Goal: Task Accomplishment & Management: Complete application form

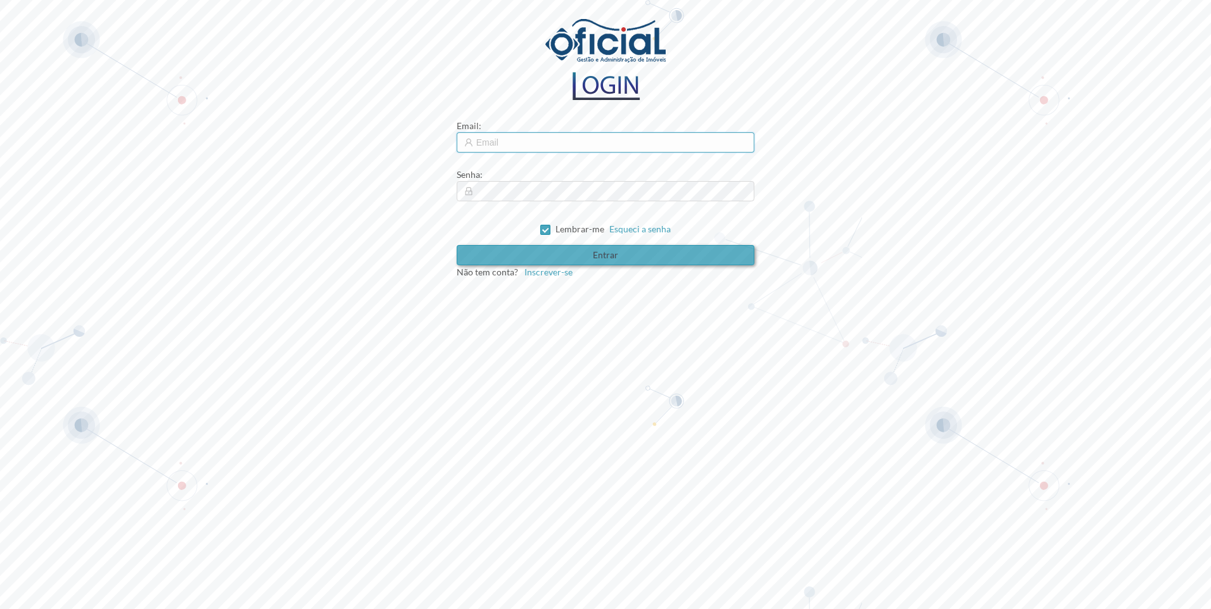
type input "[EMAIL_ADDRESS][DOMAIN_NAME]"
click at [620, 252] on button "Entrar" at bounding box center [606, 255] width 298 height 20
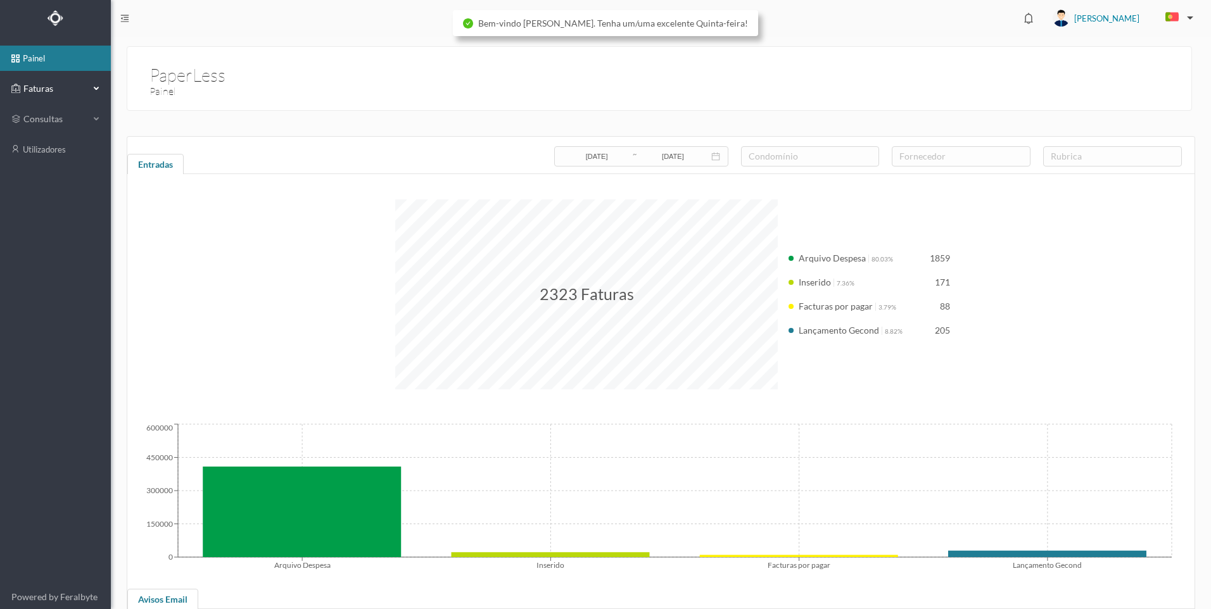
drag, startPoint x: 49, startPoint y: 94, endPoint x: 57, endPoint y: 98, distance: 8.5
click at [51, 94] on span "Faturas" at bounding box center [55, 88] width 70 height 13
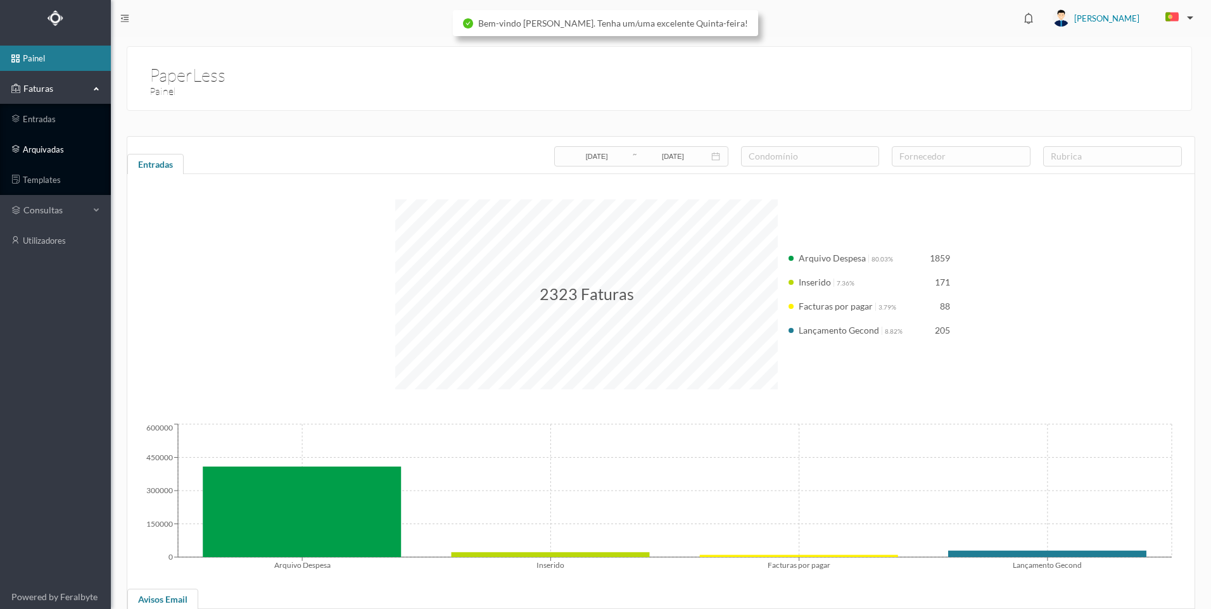
click at [53, 148] on link "arquivadas" at bounding box center [55, 149] width 111 height 25
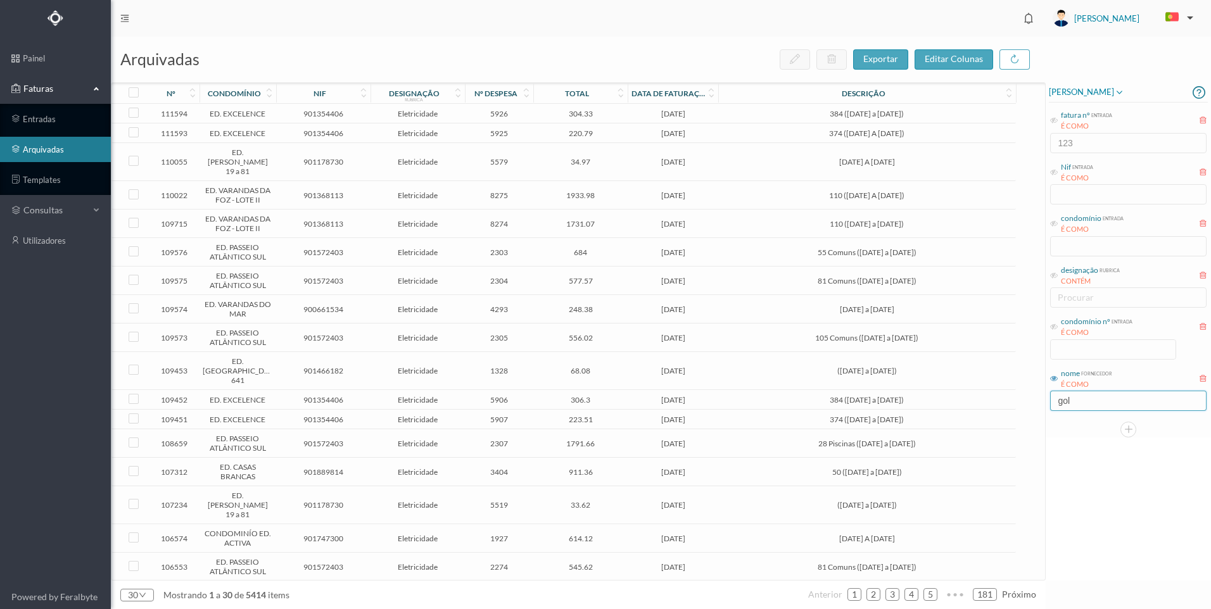
drag, startPoint x: 1036, startPoint y: 400, endPoint x: 1024, endPoint y: 401, distance: 11.4
click at [1026, 400] on div "arquivadas exportar editar colunas nº condomínio nif designação rubrica nº desp…" at bounding box center [661, 323] width 1100 height 573
drag, startPoint x: 1057, startPoint y: 325, endPoint x: 1073, endPoint y: 341, distance: 23.3
click at [1057, 326] on icon at bounding box center [1054, 327] width 8 height 8
click at [1094, 352] on input at bounding box center [1113, 349] width 125 height 19
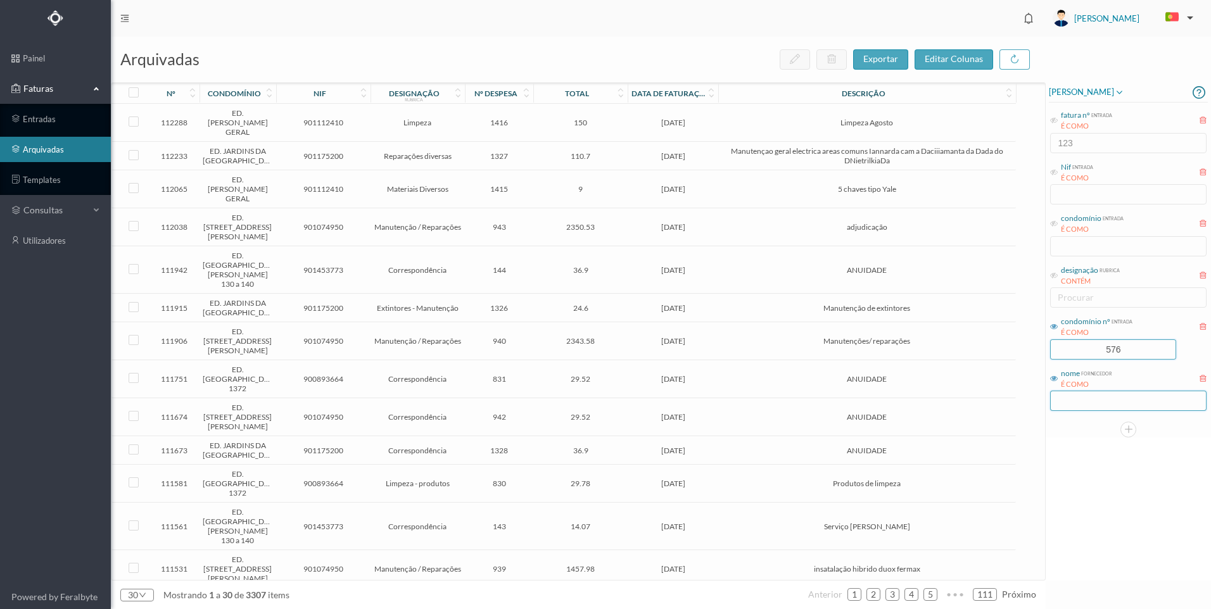
type input "576"
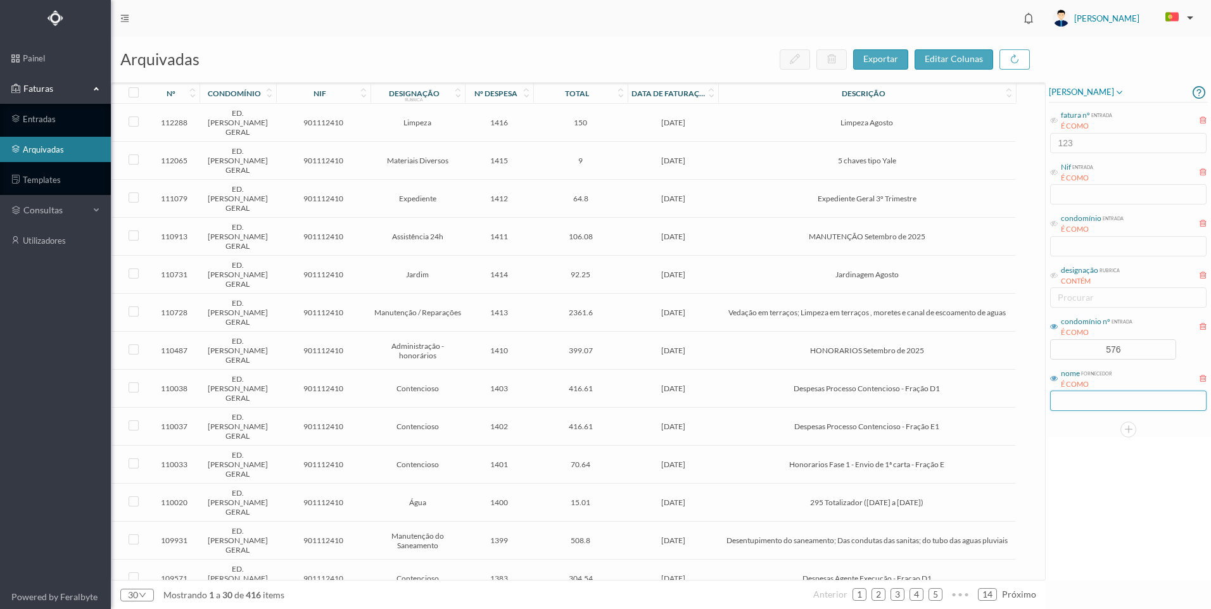
click at [1128, 400] on input "text" at bounding box center [1128, 401] width 156 height 20
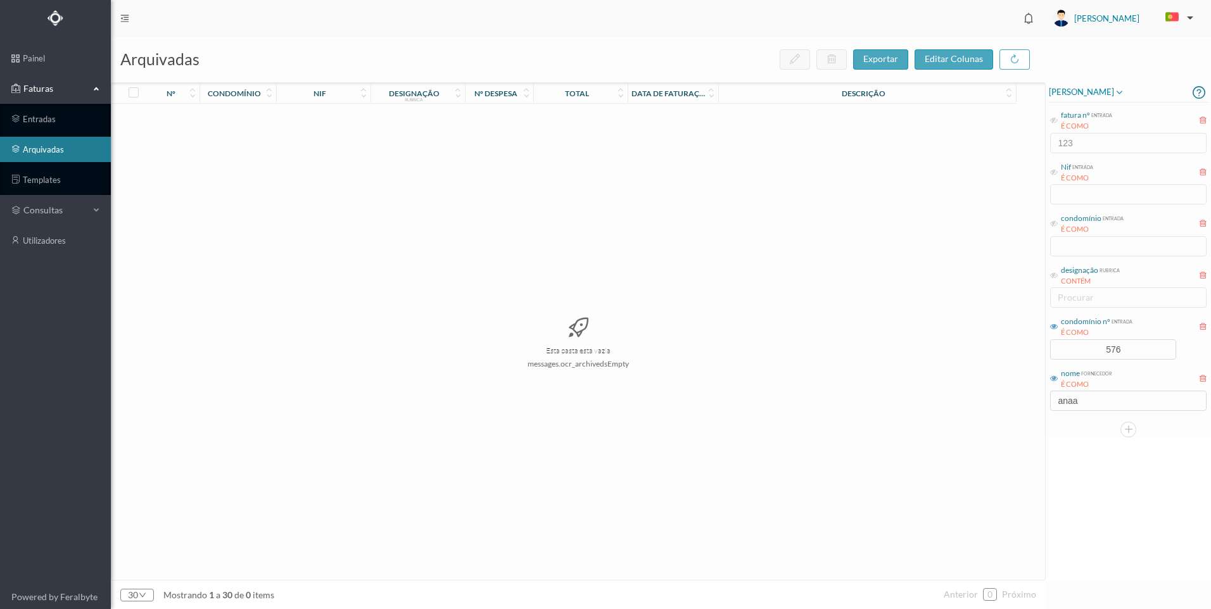
drag, startPoint x: 1121, startPoint y: 483, endPoint x: 1087, endPoint y: 407, distance: 84.2
click at [1121, 483] on div "[PERSON_NAME] fatura nº entrada É COMO 123 Nif entrada É COMO condomínio entrad…" at bounding box center [1128, 331] width 165 height 499
click at [1083, 401] on input "anaa" at bounding box center [1128, 401] width 156 height 20
type input "ana"
click at [1114, 471] on div "[PERSON_NAME] fatura nº entrada É COMO 123 Nif entrada É COMO condomínio entrad…" at bounding box center [1128, 331] width 165 height 499
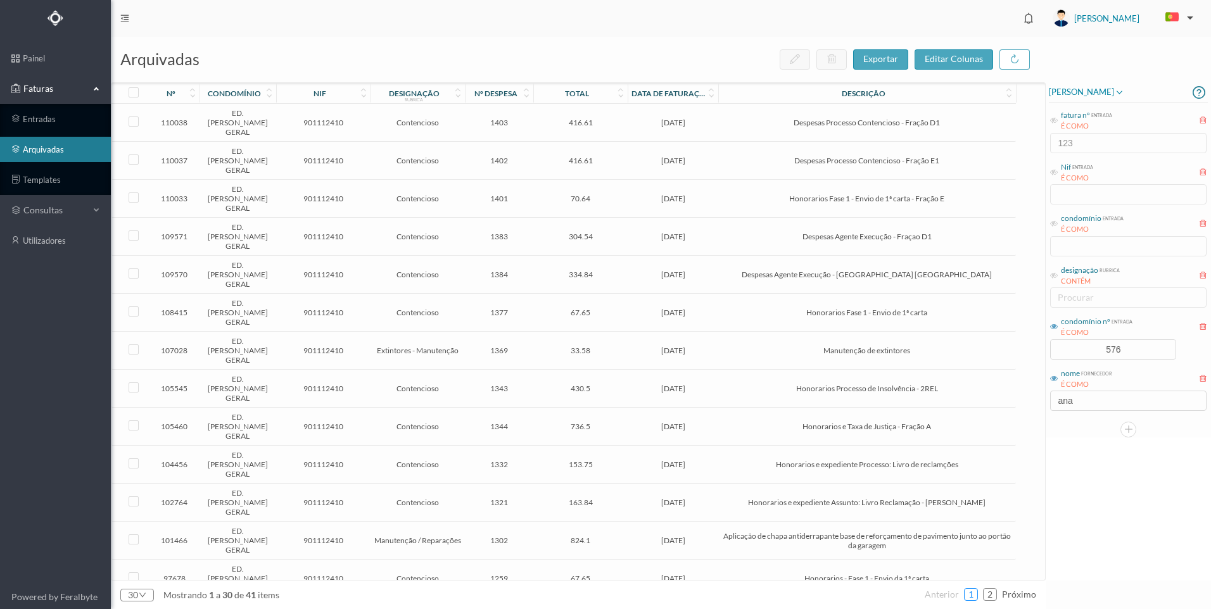
click at [974, 596] on link "1" at bounding box center [971, 594] width 13 height 19
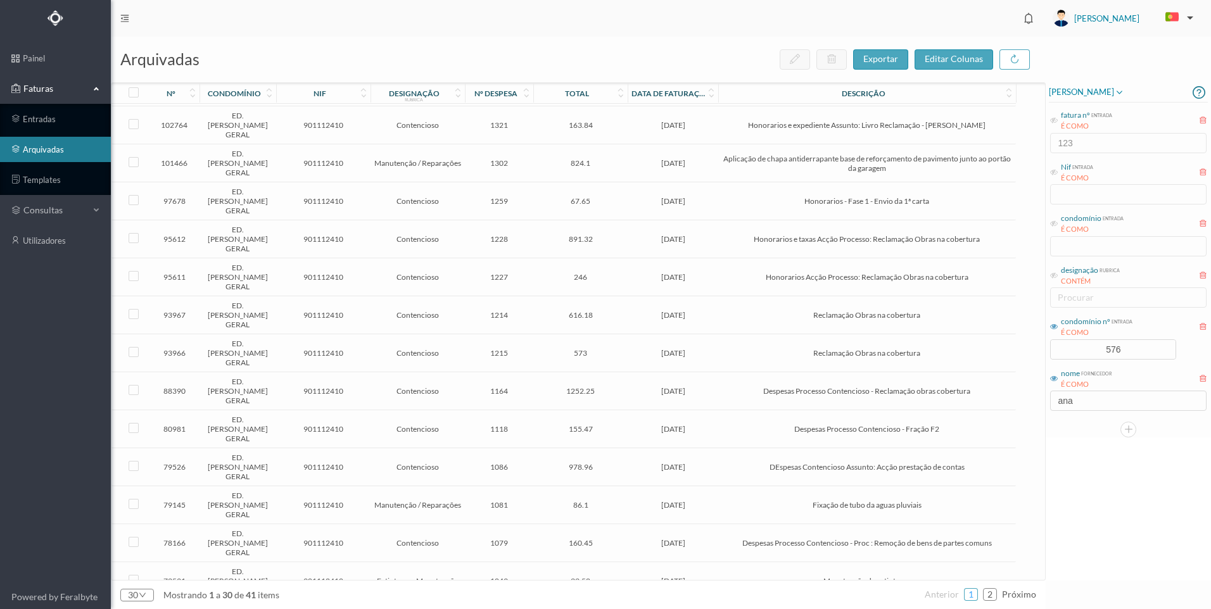
scroll to position [379, 0]
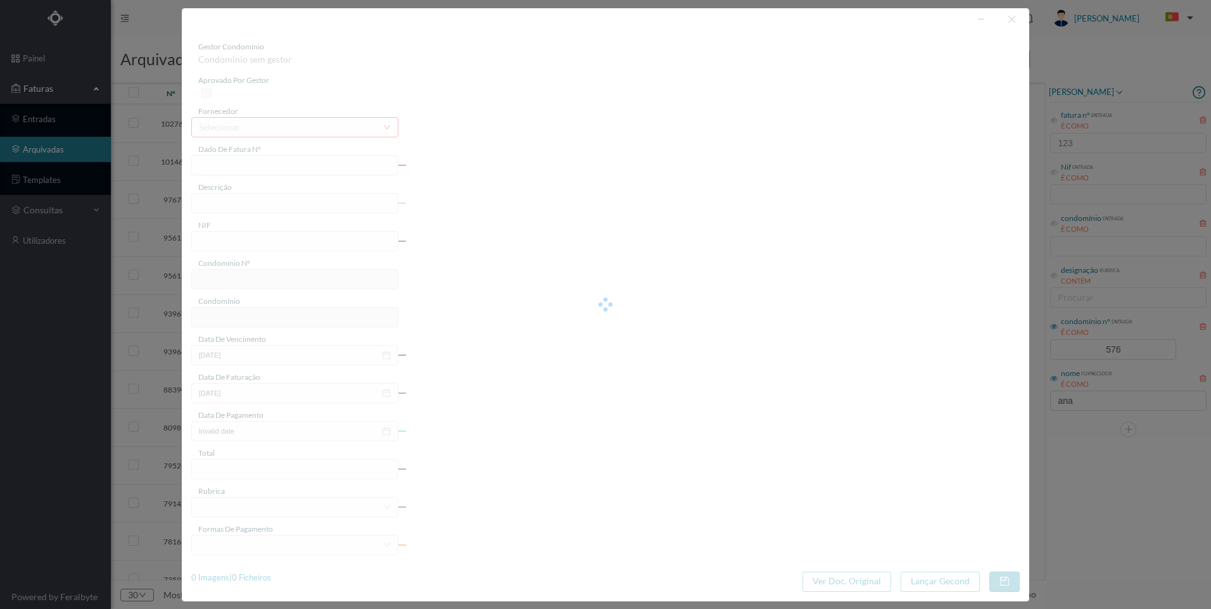
type input "FT AP/533"
type input "Despesas Processo Contencioso - Fração D7"
type input "901112410"
type input "[DATE]"
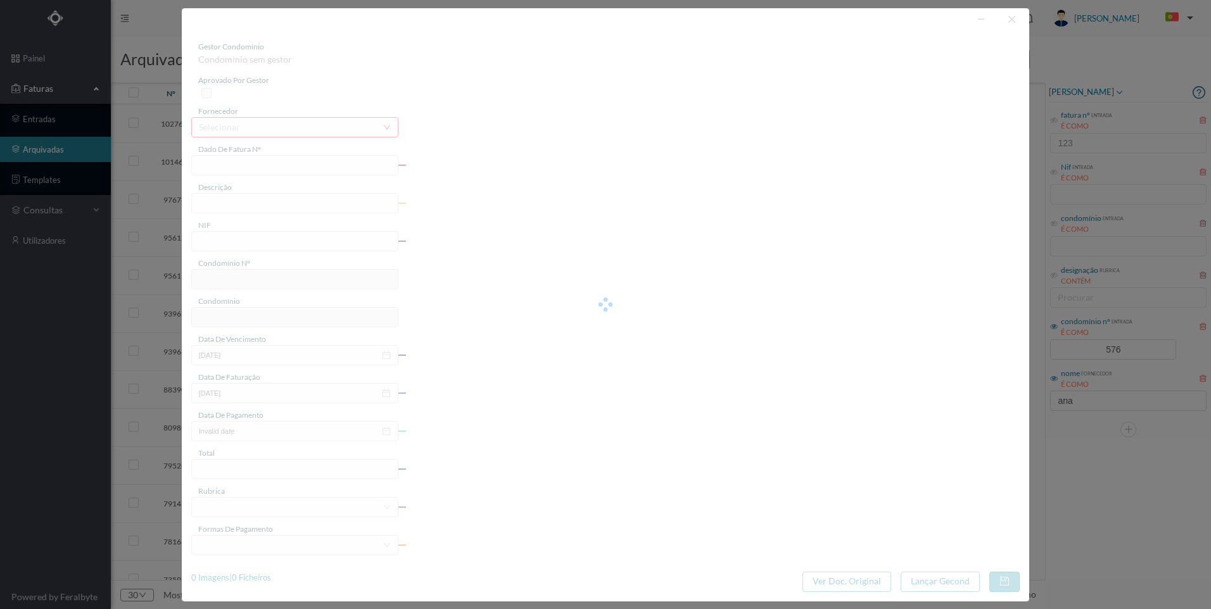
type input "[DATE]"
type input "373.63"
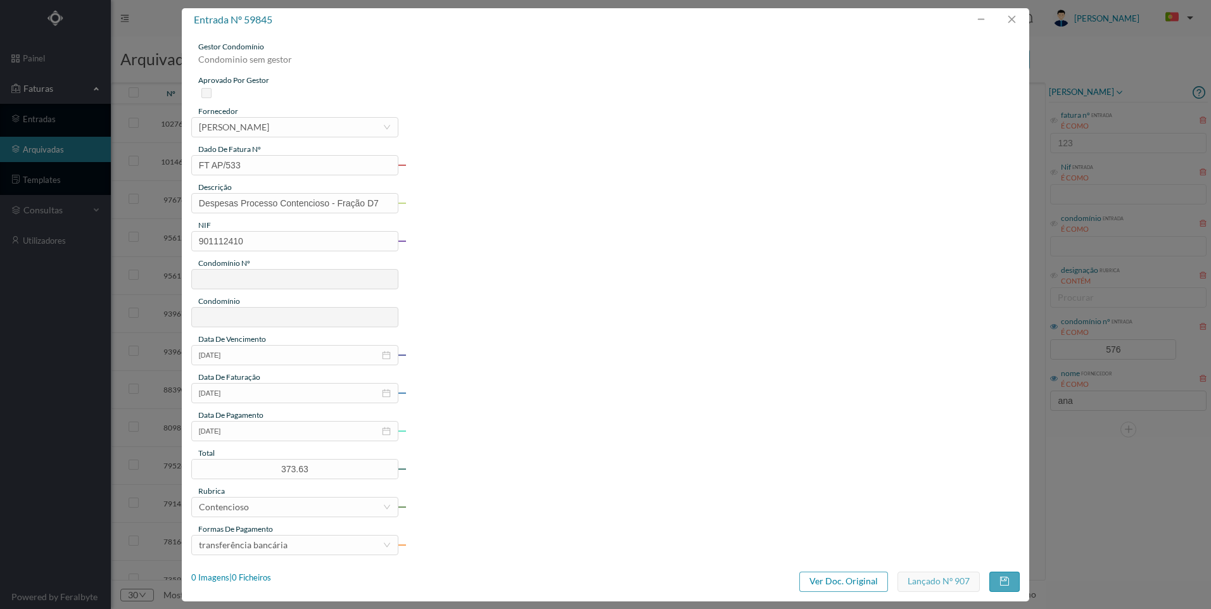
type input "576"
type input "ED. [PERSON_NAME] GERAL"
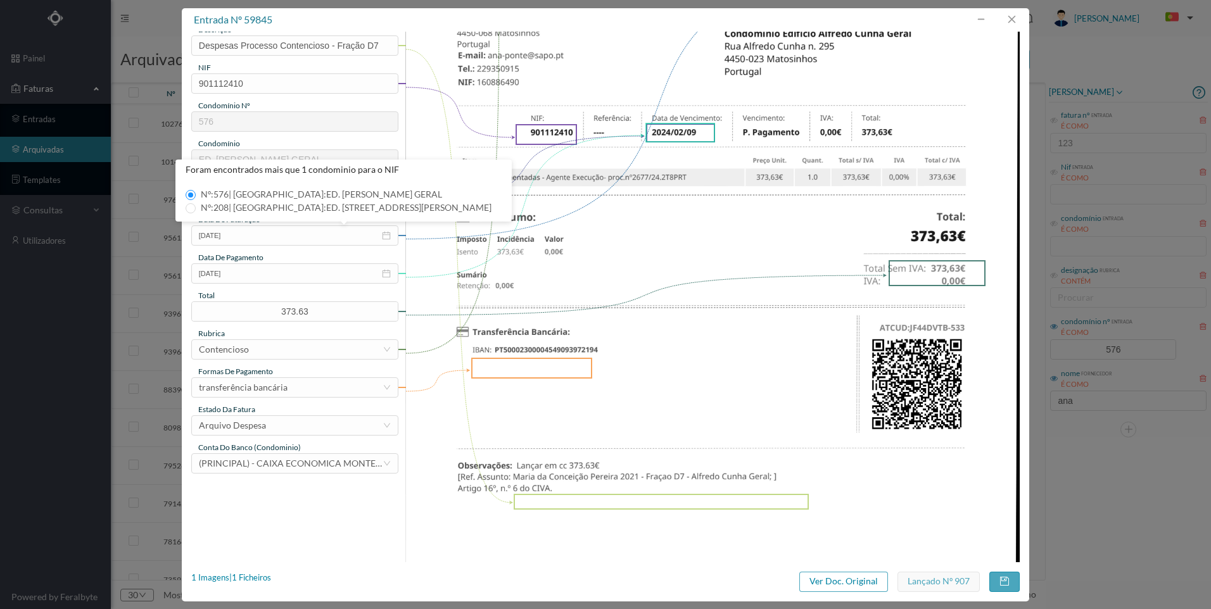
scroll to position [0, 0]
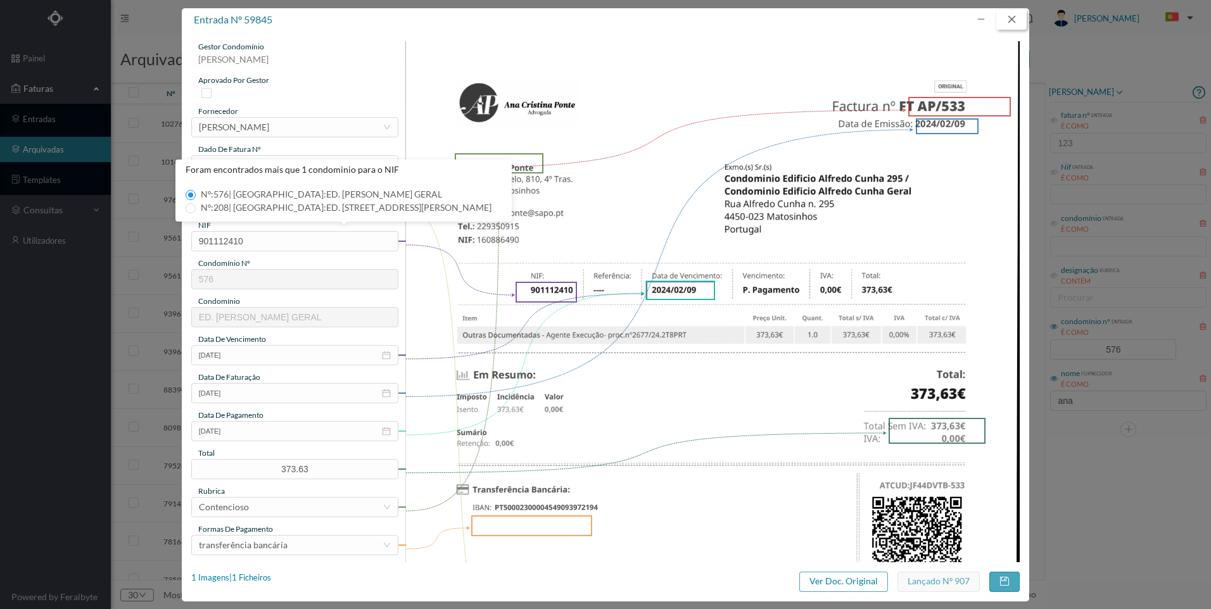
click at [1011, 23] on button "button" at bounding box center [1012, 20] width 30 height 20
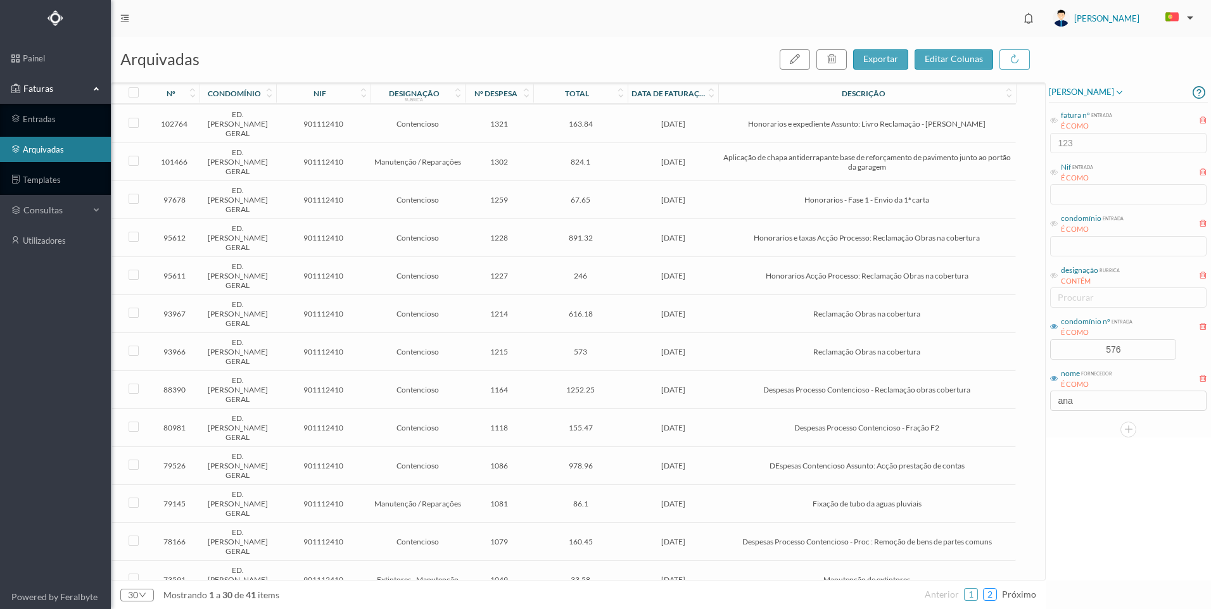
click at [993, 597] on link "2" at bounding box center [990, 594] width 13 height 19
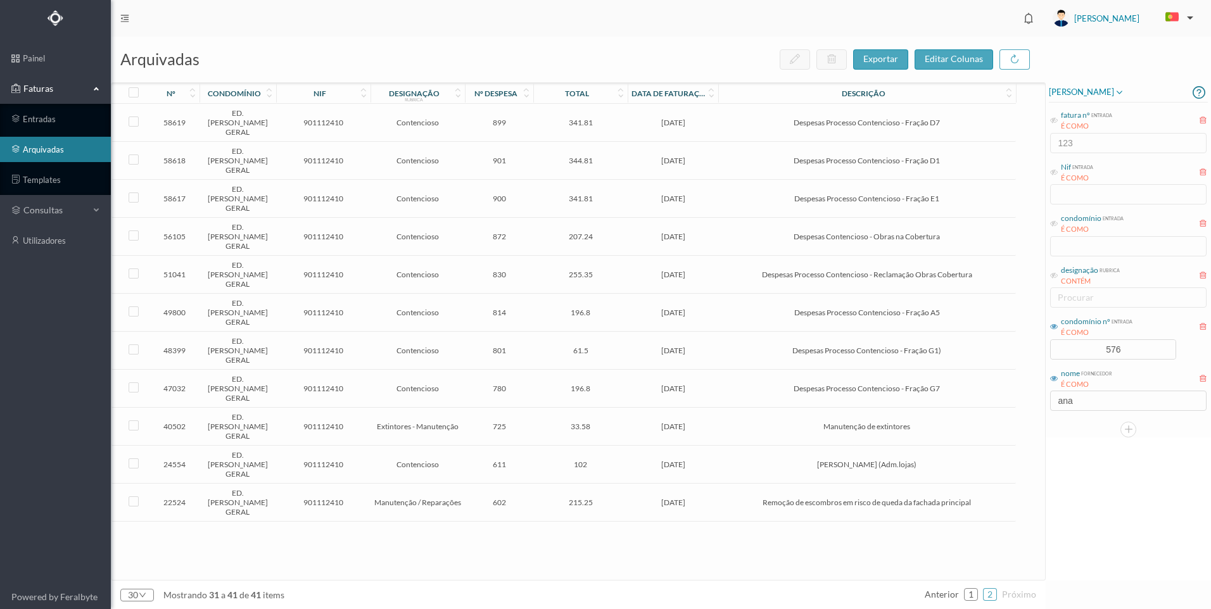
click at [697, 124] on td "[DATE]" at bounding box center [673, 123] width 91 height 38
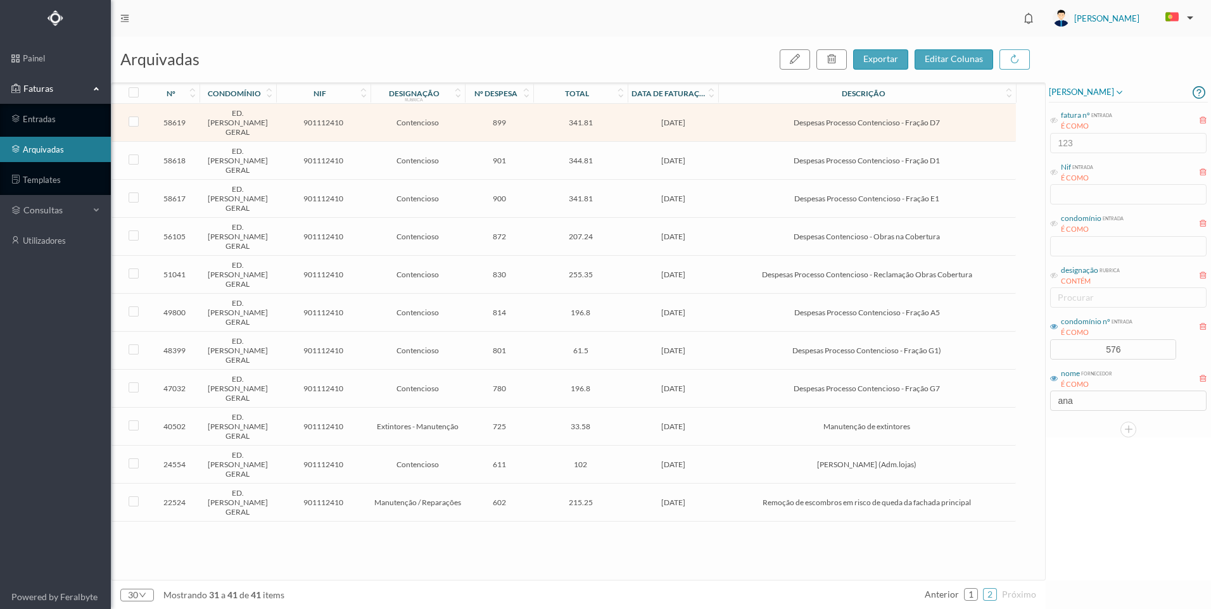
click at [697, 124] on td "[DATE]" at bounding box center [673, 123] width 91 height 38
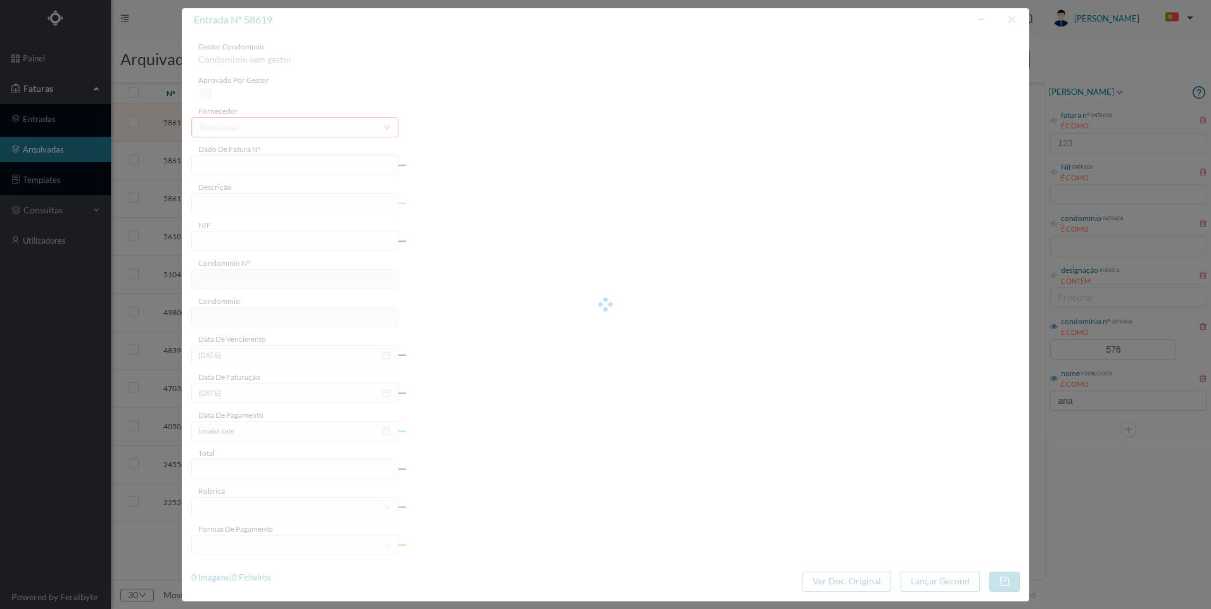
type input "FT AP/516"
type input "Despesas Processo Contencioso - Fração D7"
type input "901112410"
type input "[DATE]"
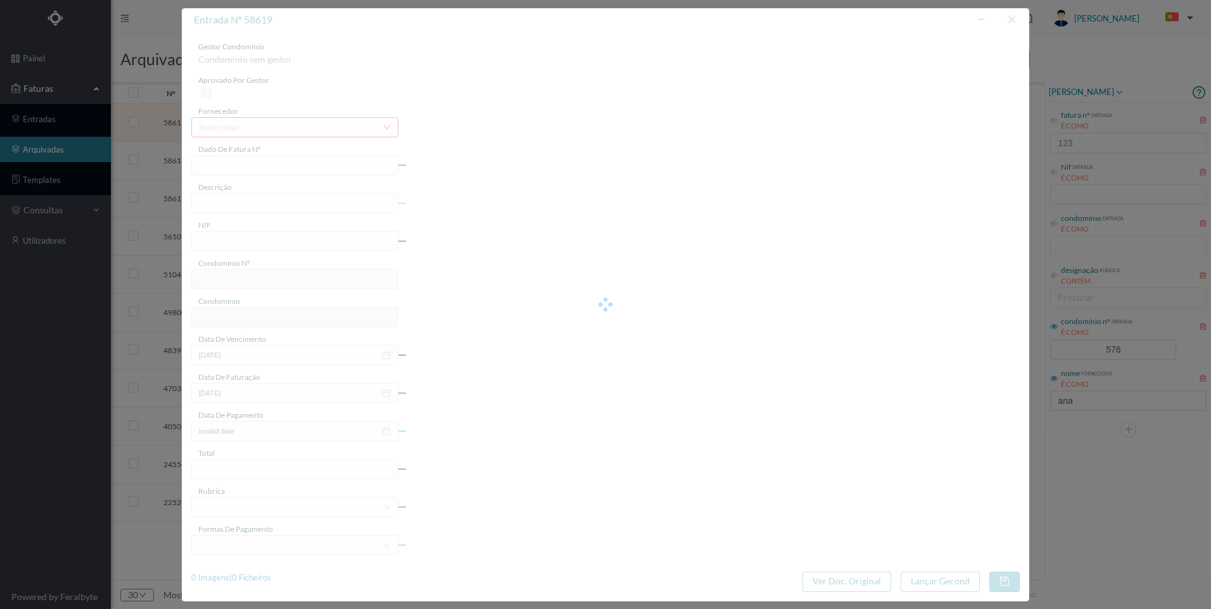
type input "[DATE]"
type input "341.81"
type input "576"
type input "ED. [PERSON_NAME] GERAL"
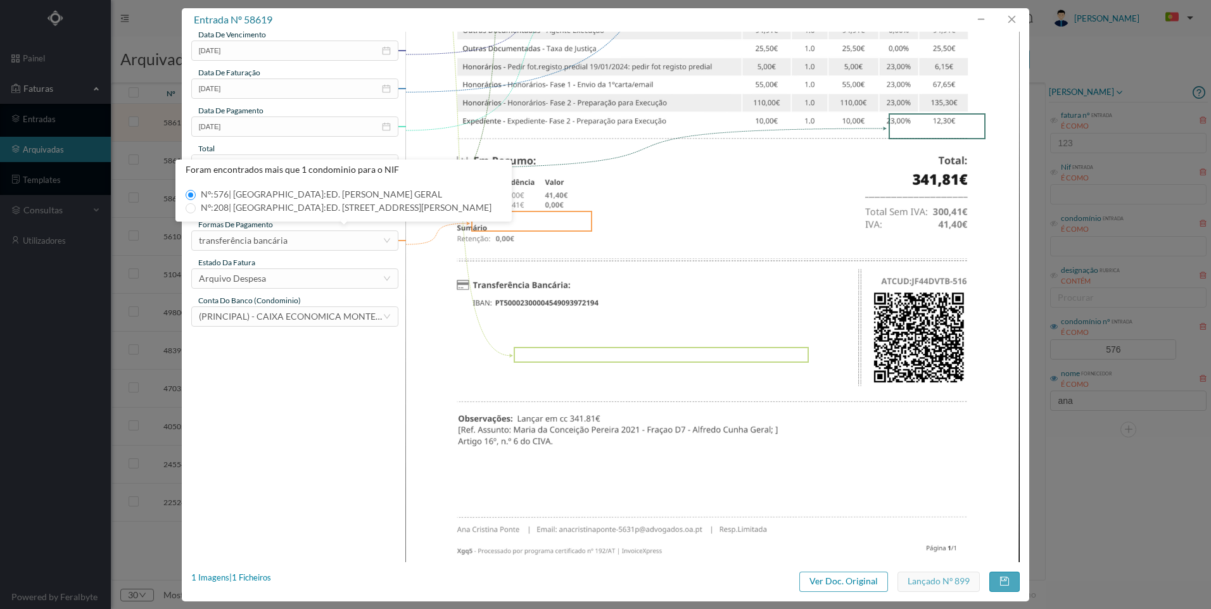
scroll to position [353, 0]
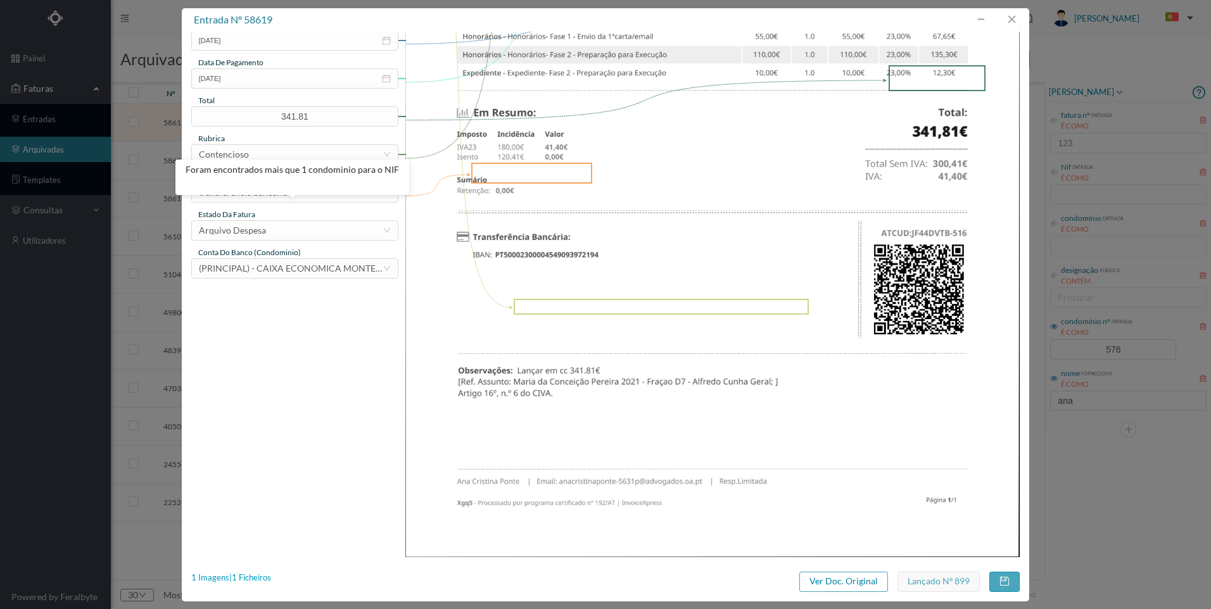
click at [251, 577] on div "1 Imagens | 1 Ficheiros" at bounding box center [231, 578] width 80 height 13
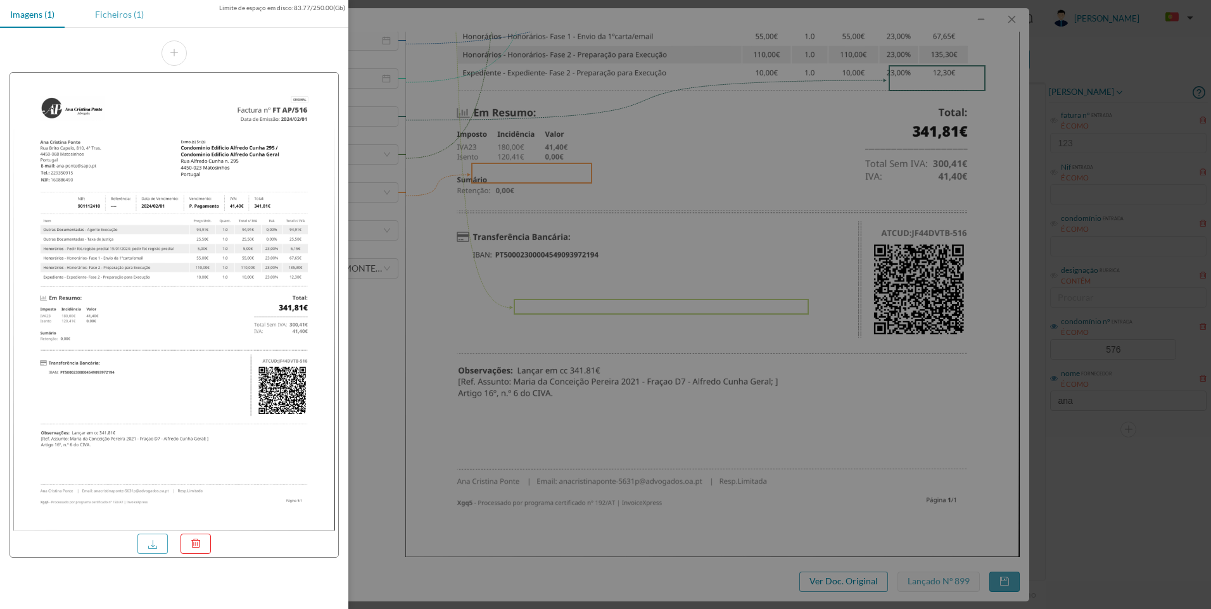
click at [139, 16] on div "Ficheiros (1)" at bounding box center [119, 14] width 69 height 29
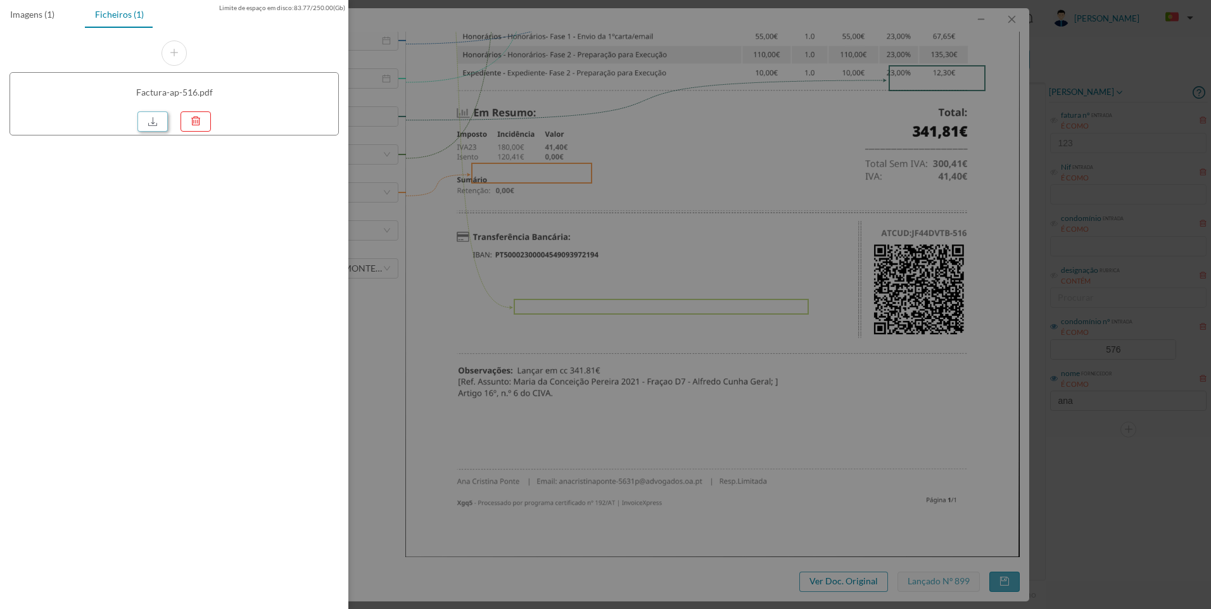
click at [150, 120] on link at bounding box center [152, 122] width 30 height 20
click at [745, 148] on div at bounding box center [605, 304] width 1211 height 609
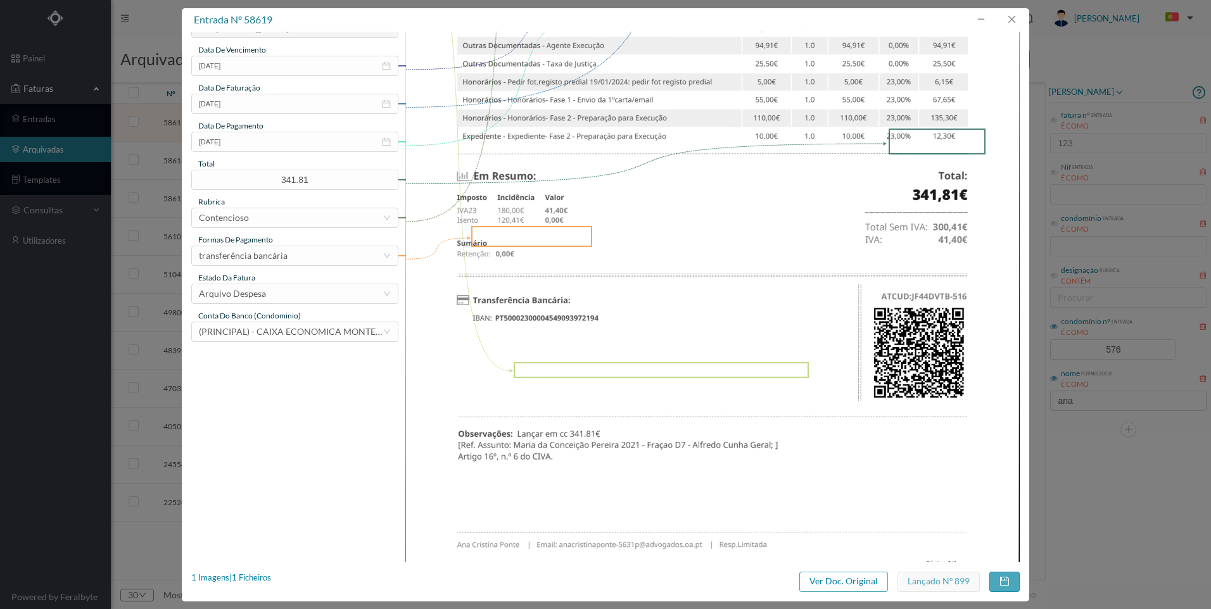
scroll to position [36, 0]
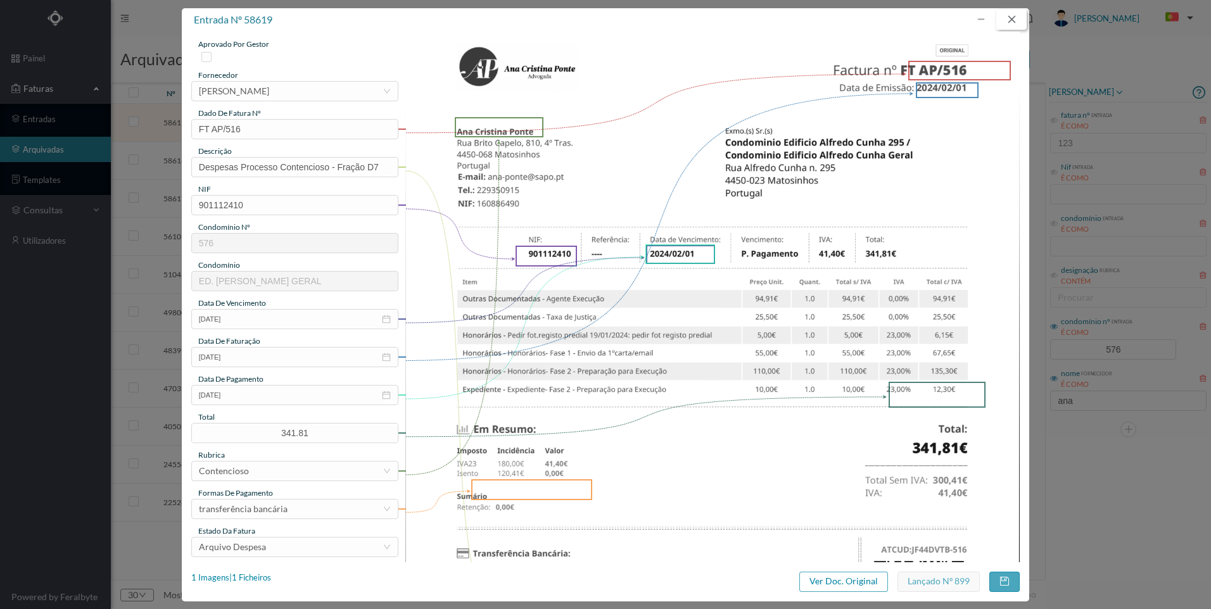
click at [1008, 22] on button "button" at bounding box center [1012, 20] width 30 height 20
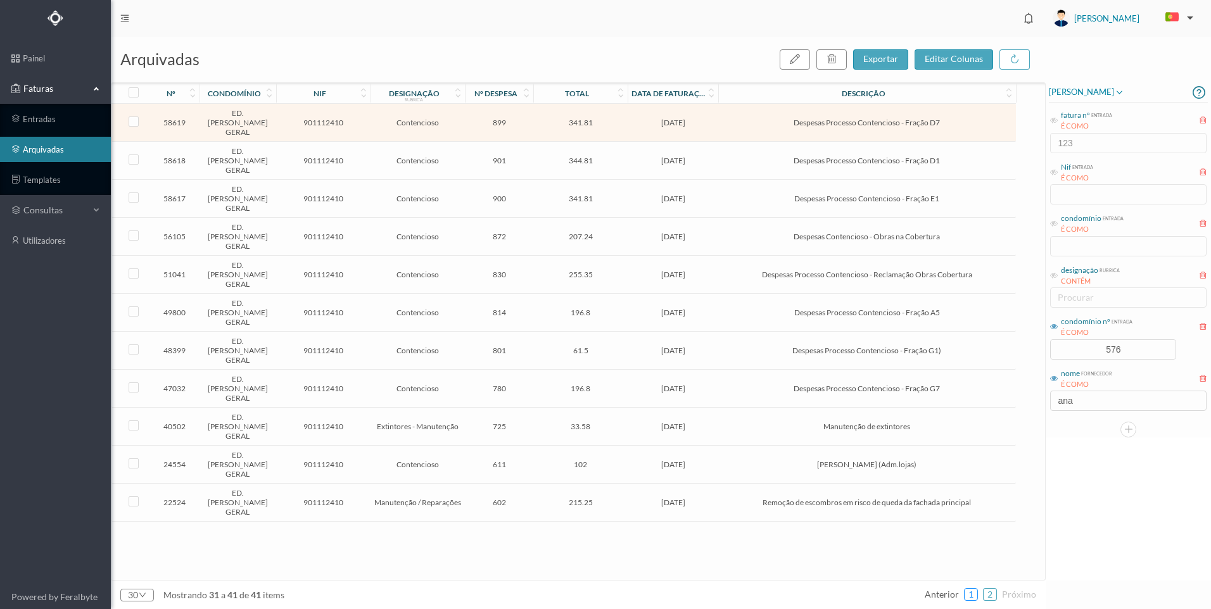
click at [977, 597] on link "1" at bounding box center [971, 594] width 13 height 19
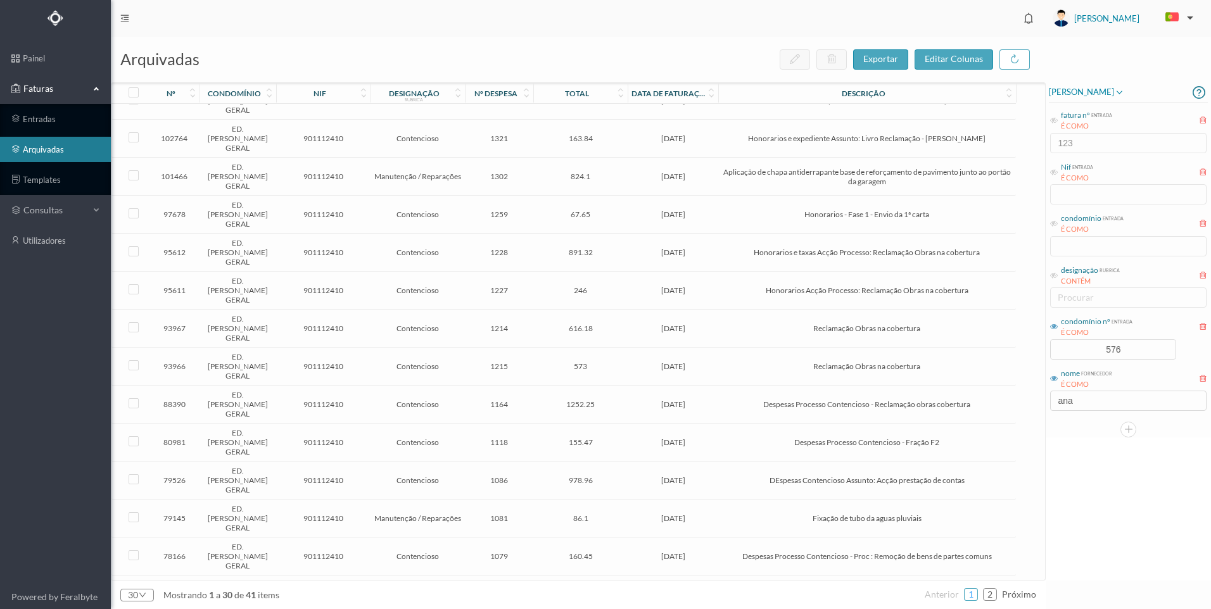
scroll to position [379, 0]
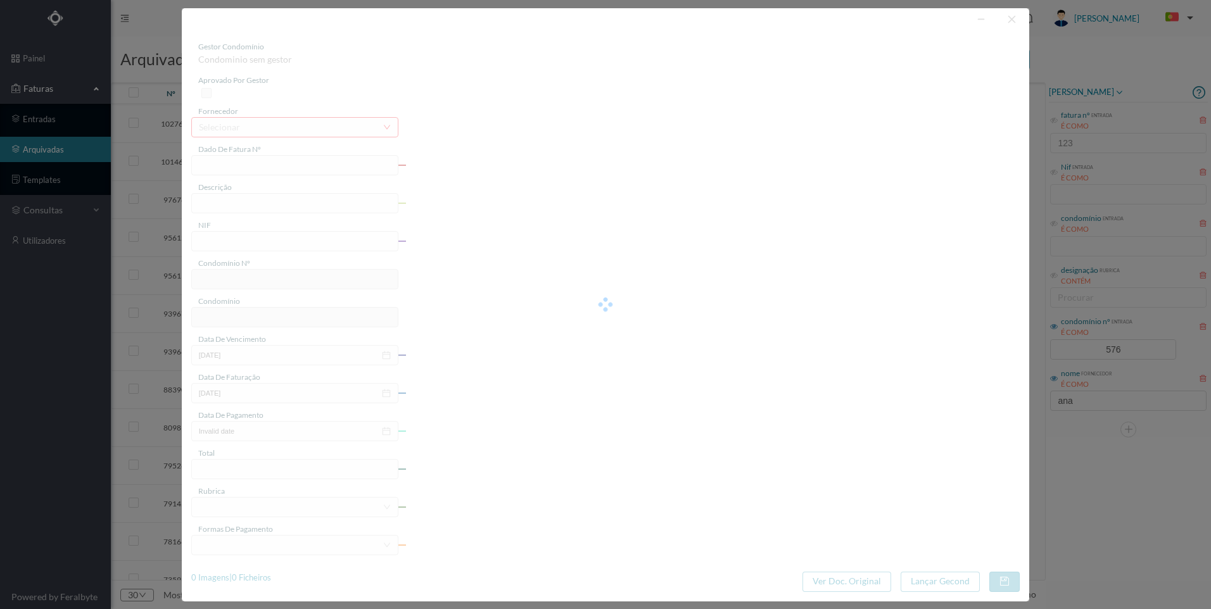
type input "FT AP/642"
type input "Despesas Processo Contencioso - Fração D7"
type input "901112410"
type input "[DATE]"
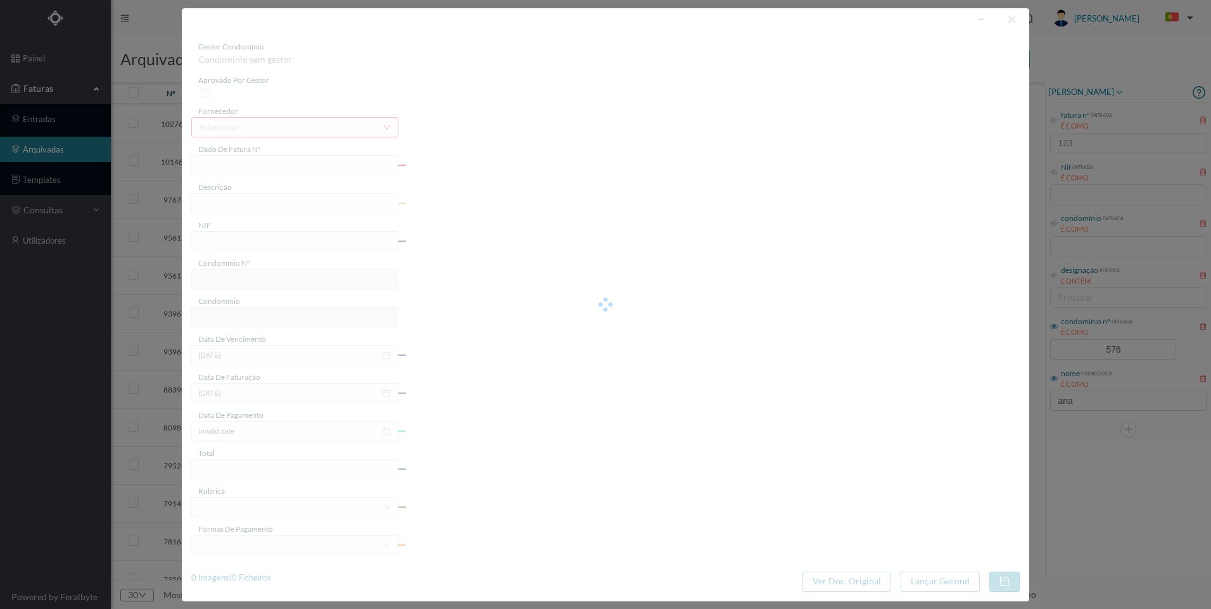
type input "[DATE]"
type input "629.02"
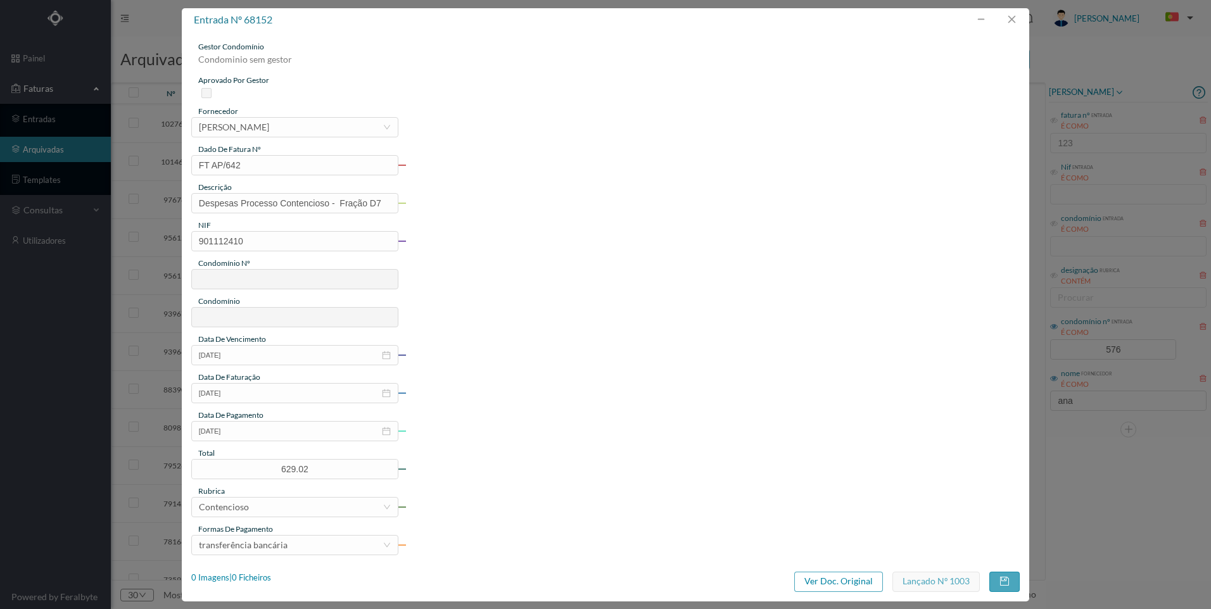
type input "576"
type input "ED. [PERSON_NAME] GERAL"
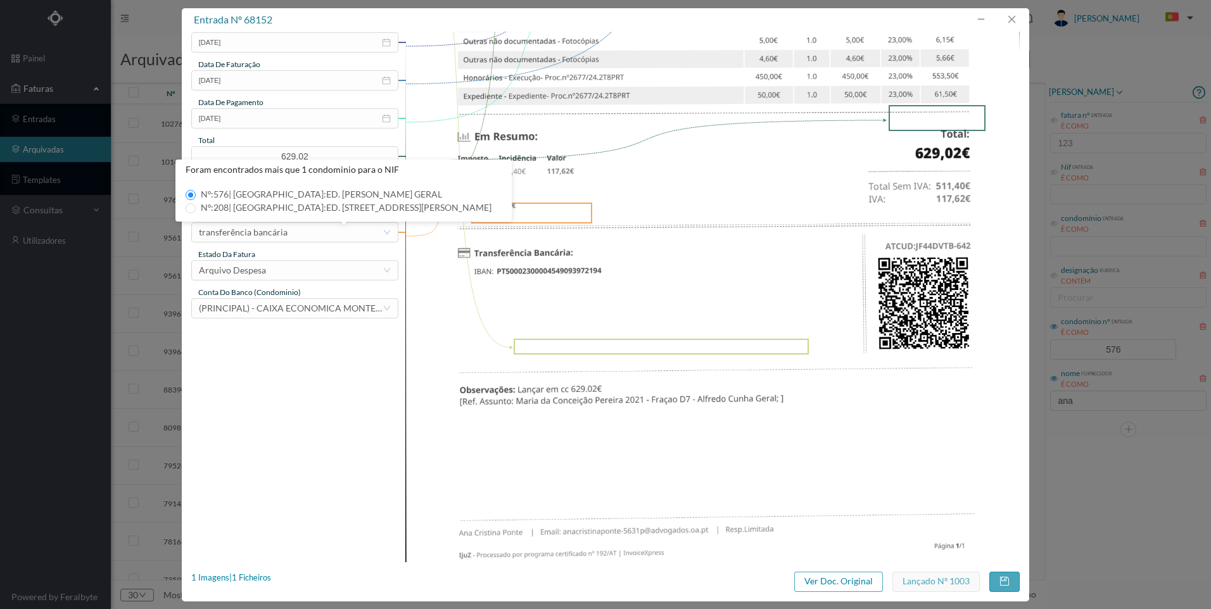
scroll to position [353, 0]
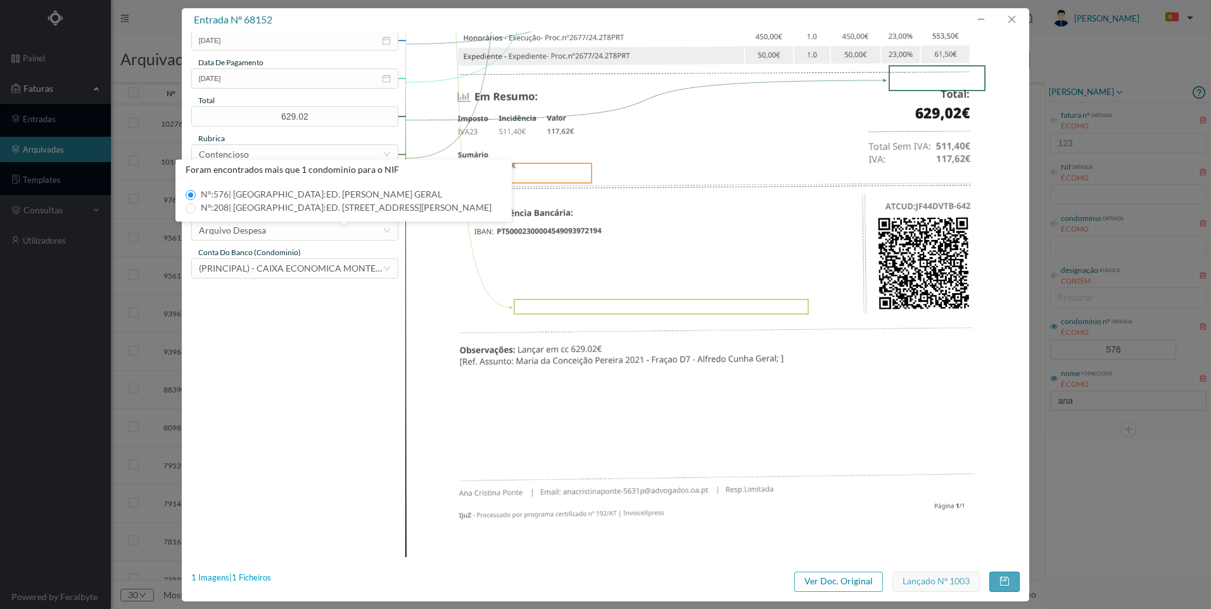
click at [261, 575] on div "1 Imagens | 1 Ficheiros" at bounding box center [231, 578] width 80 height 13
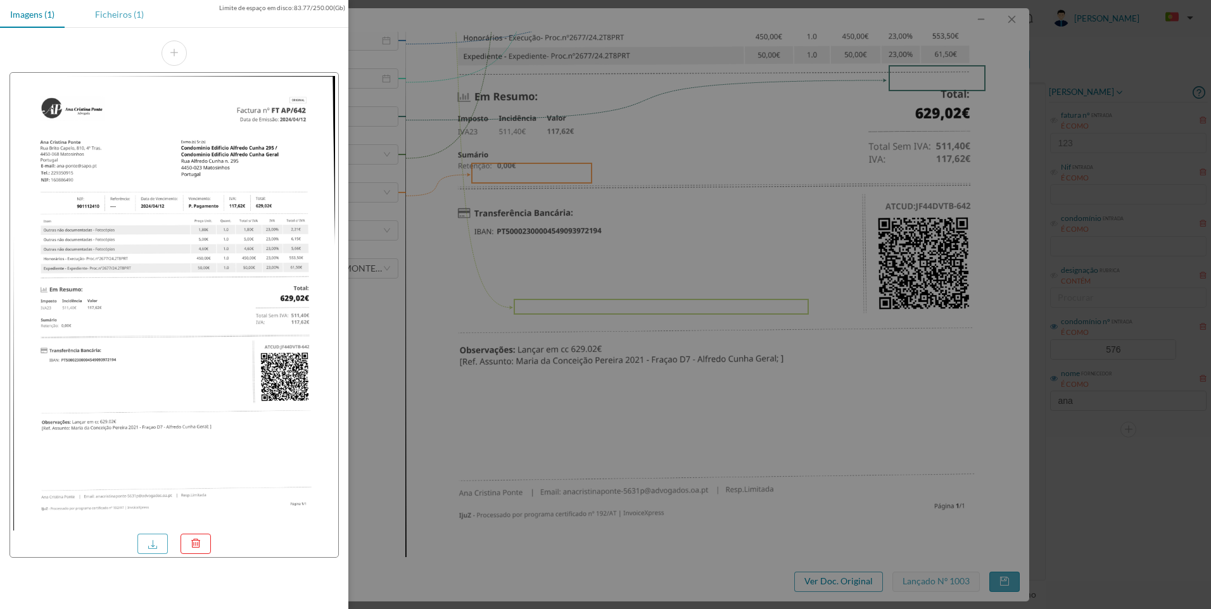
click at [131, 17] on div "Ficheiros (1)" at bounding box center [119, 14] width 69 height 29
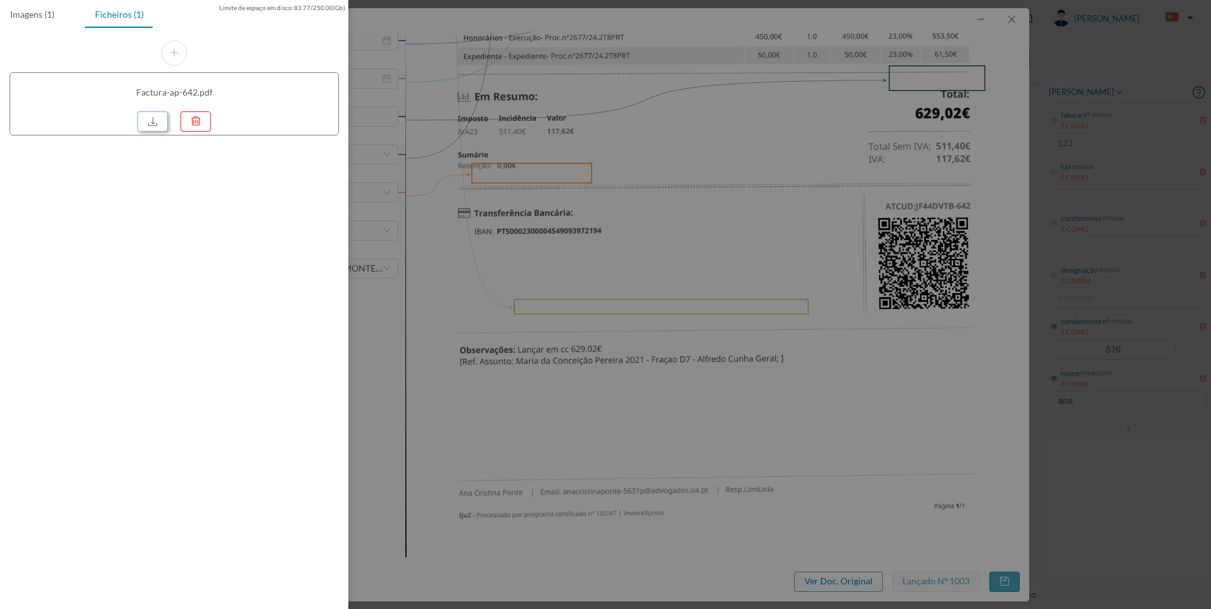
click at [147, 125] on link at bounding box center [152, 122] width 30 height 20
click at [1144, 603] on div at bounding box center [605, 304] width 1211 height 609
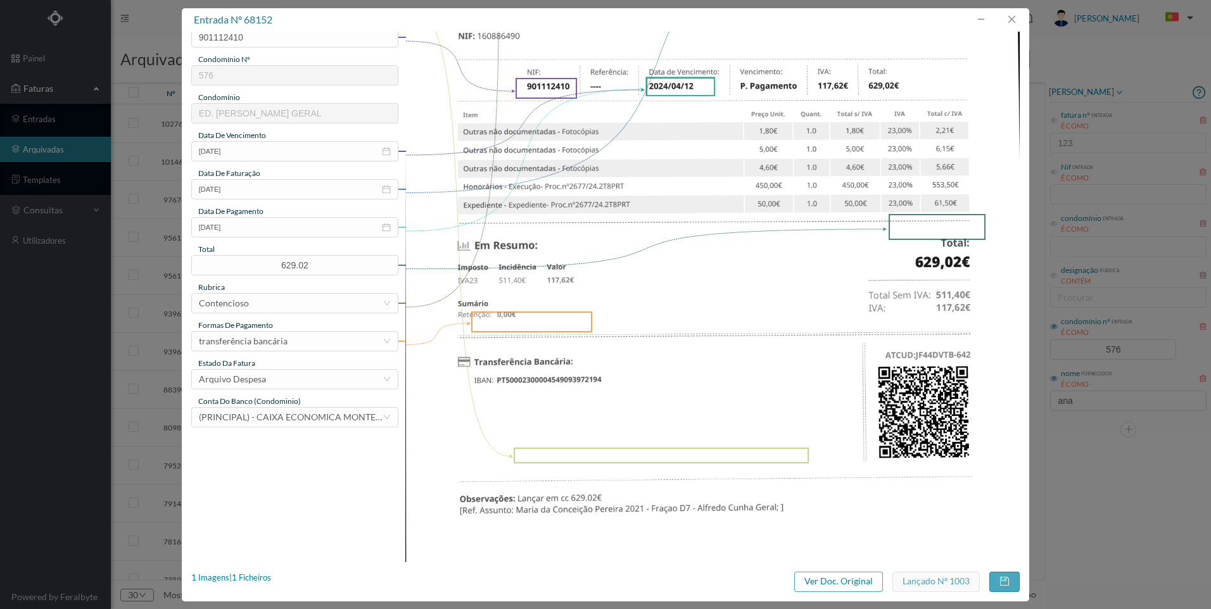
scroll to position [99, 0]
